Goal: Information Seeking & Learning: Understand process/instructions

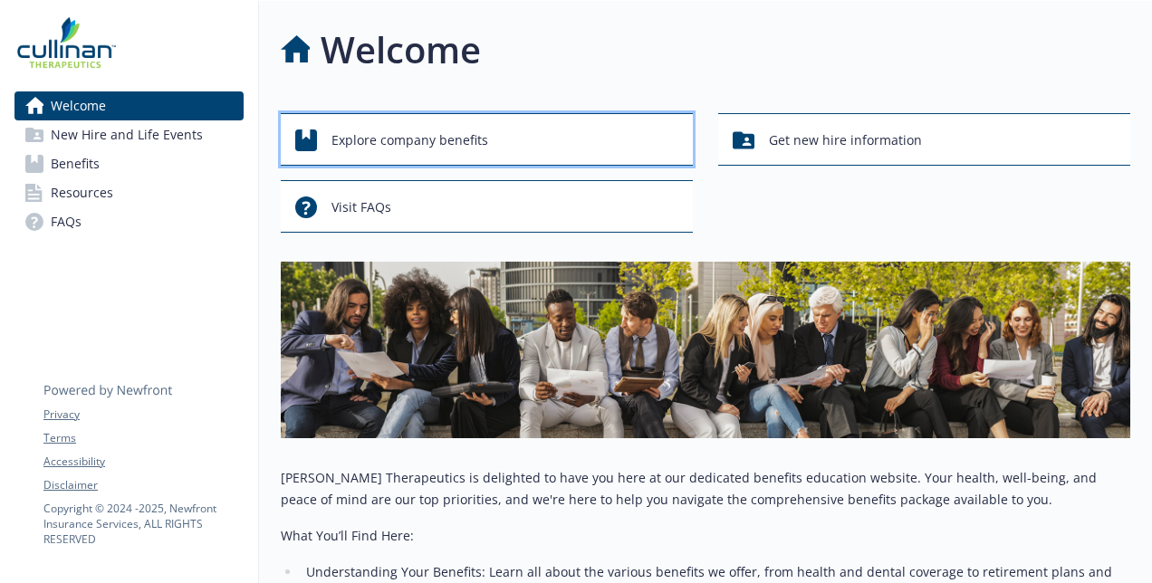
click at [457, 141] on span "Explore company benefits" at bounding box center [410, 140] width 157 height 34
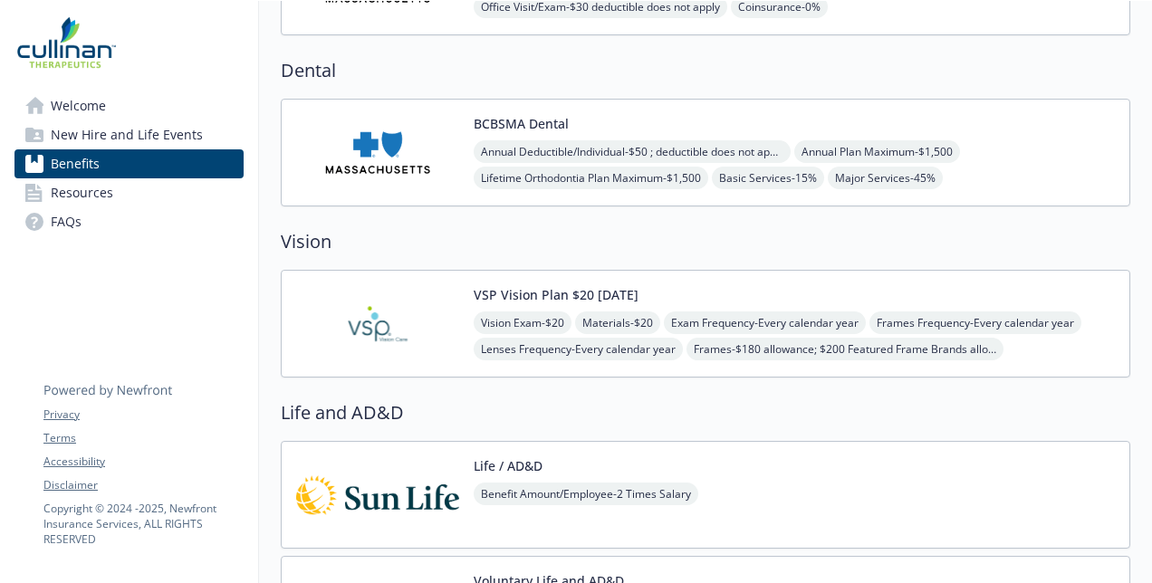
scroll to position [390, 0]
click at [432, 326] on img at bounding box center [377, 322] width 163 height 77
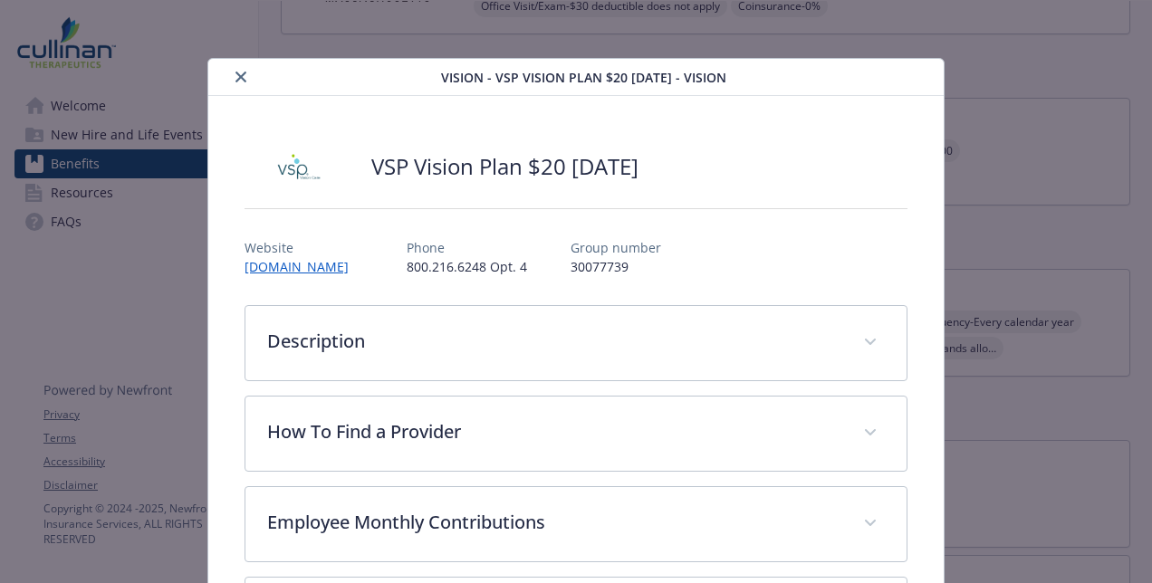
scroll to position [54, 0]
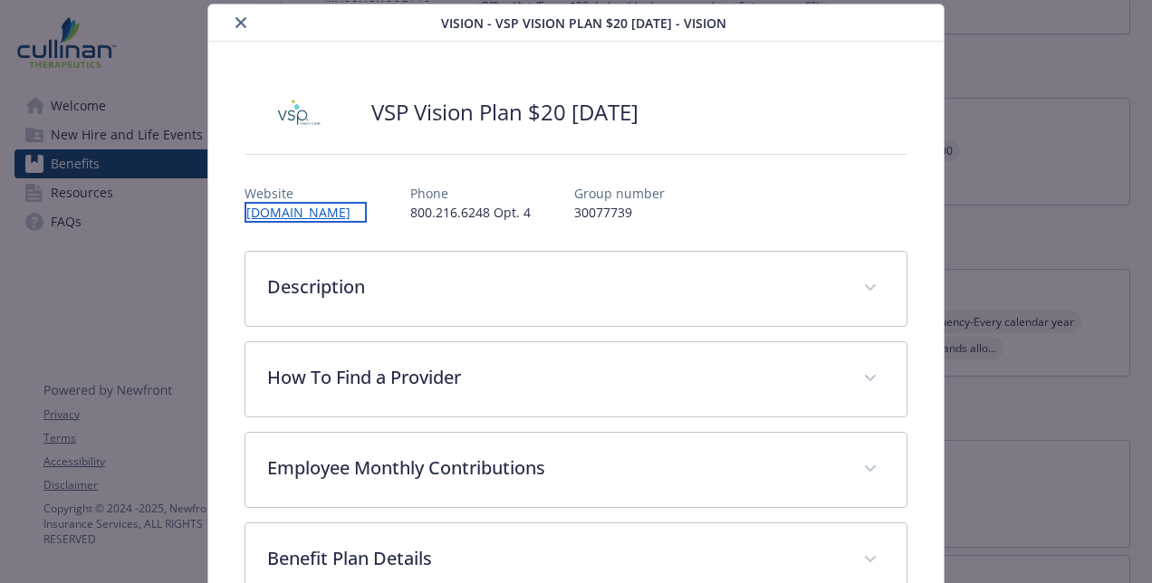
click at [290, 205] on link "[DOMAIN_NAME]" at bounding box center [306, 212] width 122 height 21
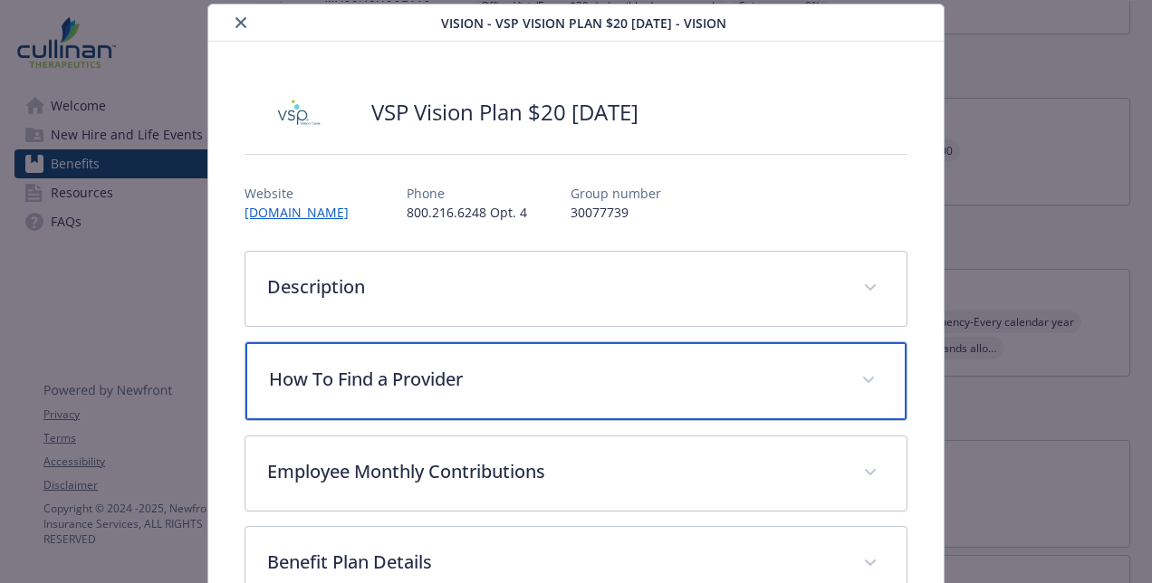
click at [394, 375] on p "How To Find a Provider" at bounding box center [554, 379] width 571 height 27
